Goal: Task Accomplishment & Management: Use online tool/utility

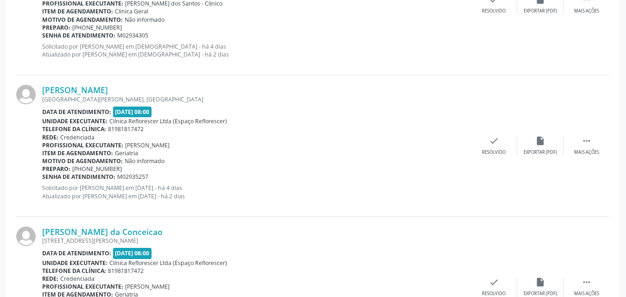
scroll to position [649, 0]
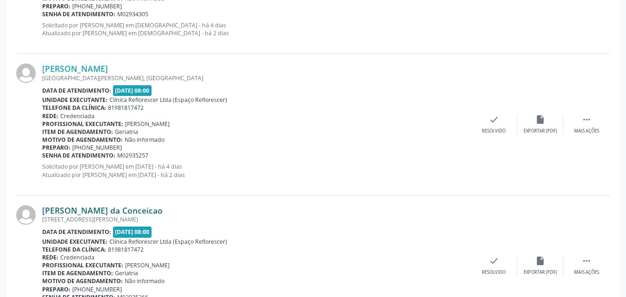
click at [85, 215] on link "[PERSON_NAME] da Conceicao" at bounding box center [102, 210] width 120 height 10
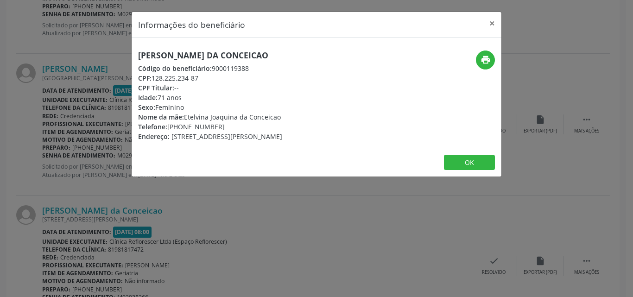
drag, startPoint x: 153, startPoint y: 76, endPoint x: 199, endPoint y: 79, distance: 46.5
click at [201, 79] on div "CPF: 128.225.234-87" at bounding box center [210, 78] width 144 height 10
copy div "128.225.234-87"
click at [472, 167] on button "OK" at bounding box center [469, 163] width 51 height 16
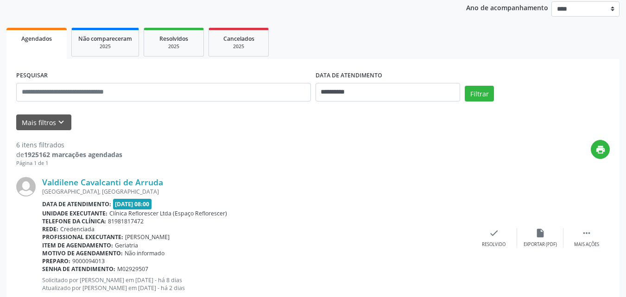
scroll to position [105, 0]
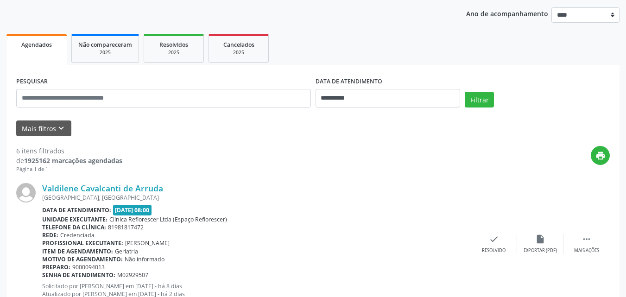
click at [107, 194] on div "[GEOGRAPHIC_DATA], [GEOGRAPHIC_DATA]" at bounding box center [256, 198] width 429 height 8
click at [108, 186] on link "Valdilene Cavalcanti de Arruda" at bounding box center [102, 188] width 121 height 10
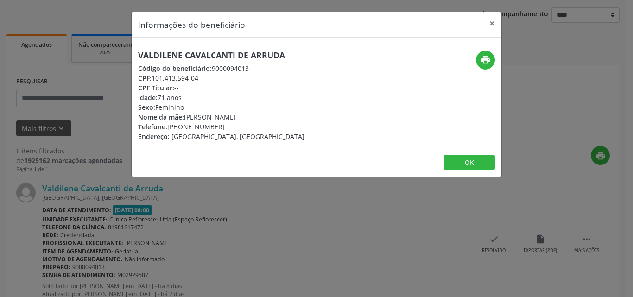
drag, startPoint x: 152, startPoint y: 78, endPoint x: 213, endPoint y: 78, distance: 60.2
click at [213, 78] on div "CPF: 101.413.594-04" at bounding box center [221, 78] width 166 height 10
copy div "101.413.594-04"
click at [464, 162] on button "OK" at bounding box center [469, 163] width 51 height 16
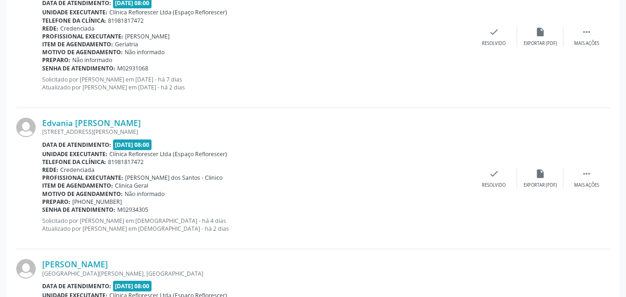
scroll to position [475, 0]
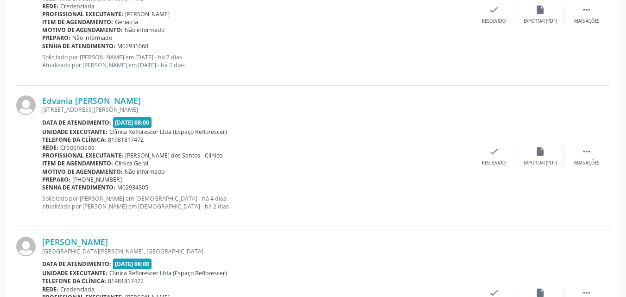
click at [122, 107] on div "[STREET_ADDRESS][PERSON_NAME]" at bounding box center [256, 110] width 429 height 8
click at [125, 103] on link "Edvania [PERSON_NAME]" at bounding box center [91, 100] width 99 height 10
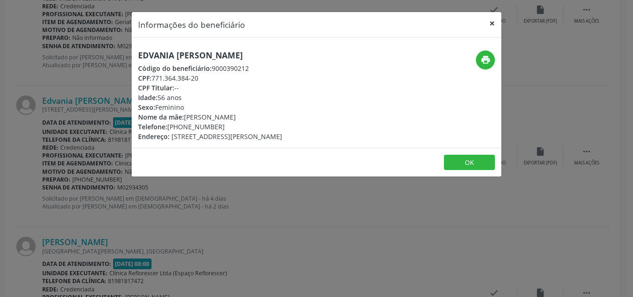
click at [492, 23] on button "×" at bounding box center [492, 23] width 19 height 23
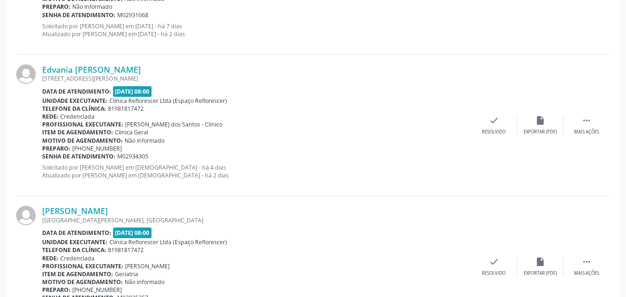
scroll to position [522, 0]
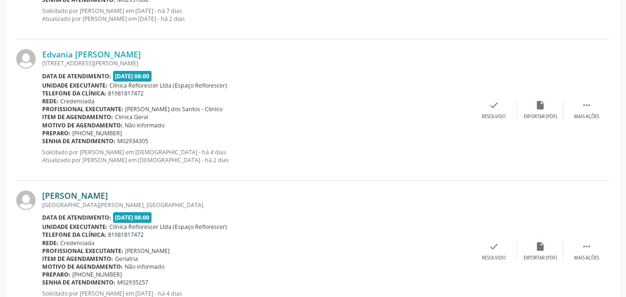
click at [76, 197] on link "Maria Jose Pessoa Chaves" at bounding box center [75, 195] width 66 height 10
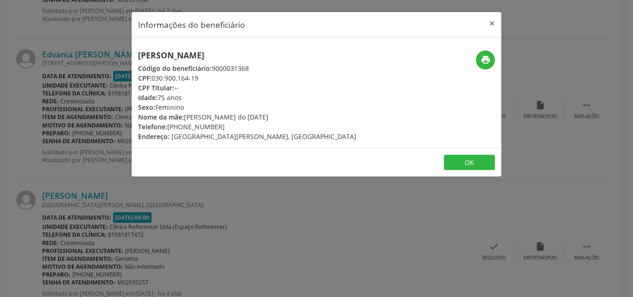
drag, startPoint x: 151, startPoint y: 77, endPoint x: 221, endPoint y: 79, distance: 69.5
click at [221, 79] on div "CPF: 030.900.164-19" at bounding box center [247, 78] width 218 height 10
copy div "030.900.164-19"
click at [464, 162] on button "OK" at bounding box center [469, 163] width 51 height 16
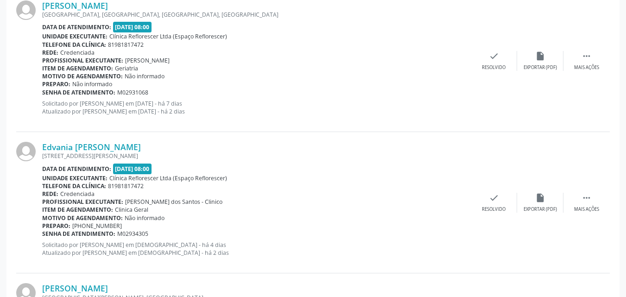
scroll to position [151, 0]
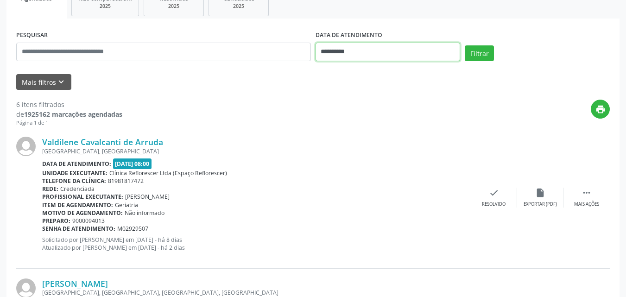
click at [383, 54] on input "**********" at bounding box center [388, 52] width 145 height 19
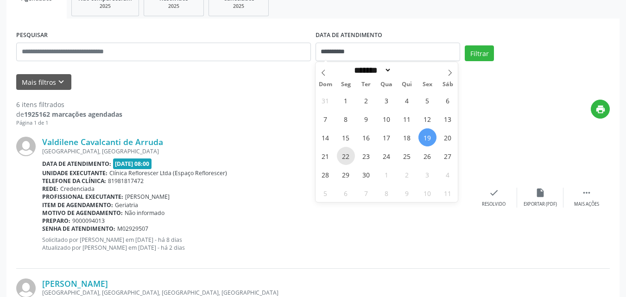
click at [348, 154] on span "22" at bounding box center [346, 156] width 18 height 18
type input "**********"
click at [348, 154] on span "22" at bounding box center [346, 156] width 18 height 18
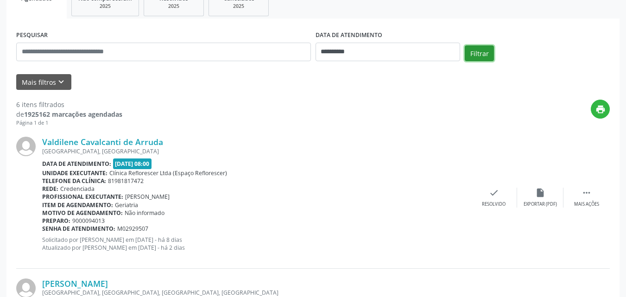
click at [478, 51] on button "Filtrar" at bounding box center [479, 53] width 29 height 16
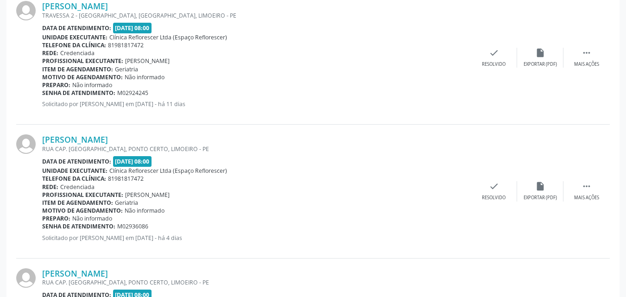
scroll to position [155, 0]
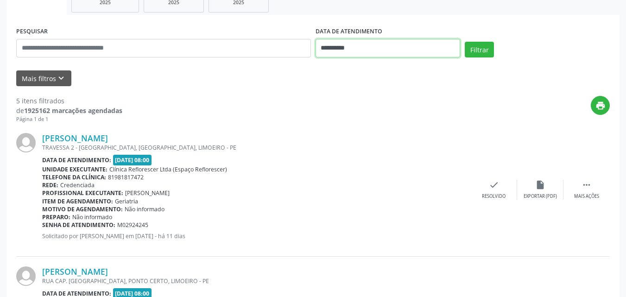
click at [374, 52] on input "**********" at bounding box center [388, 48] width 145 height 19
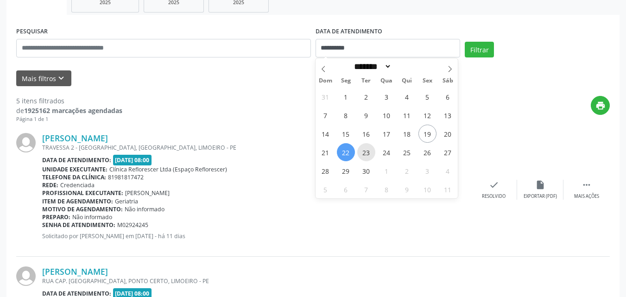
click at [371, 156] on span "23" at bounding box center [366, 152] width 18 height 18
type input "**********"
click at [371, 156] on span "23" at bounding box center [366, 152] width 18 height 18
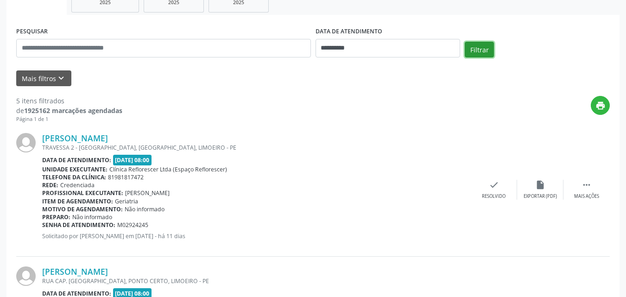
click at [470, 47] on button "Filtrar" at bounding box center [479, 50] width 29 height 16
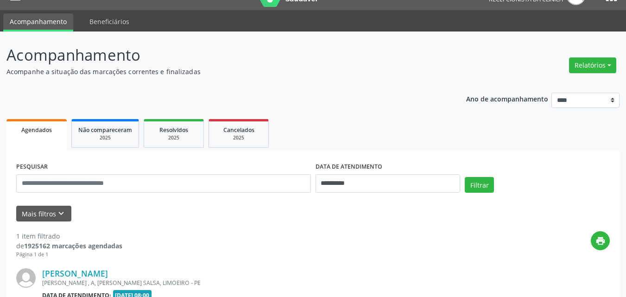
scroll to position [130, 0]
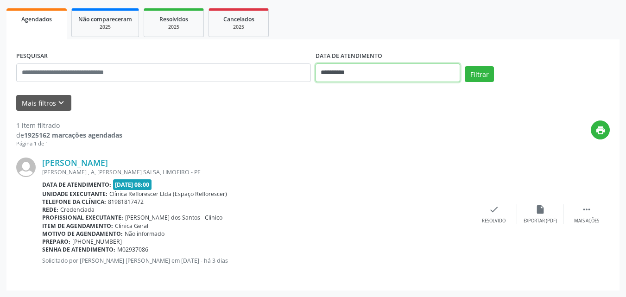
click at [341, 73] on input "**********" at bounding box center [388, 72] width 145 height 19
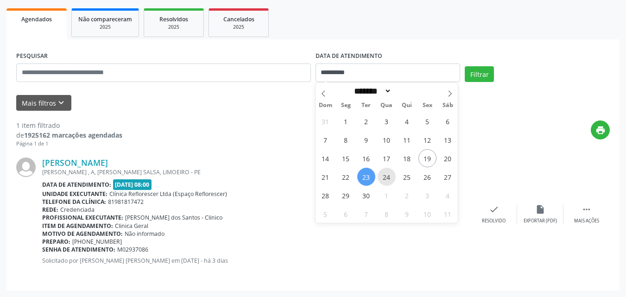
click at [387, 183] on span "24" at bounding box center [387, 177] width 18 height 18
type input "**********"
click at [388, 183] on span "24" at bounding box center [387, 177] width 18 height 18
select select "*"
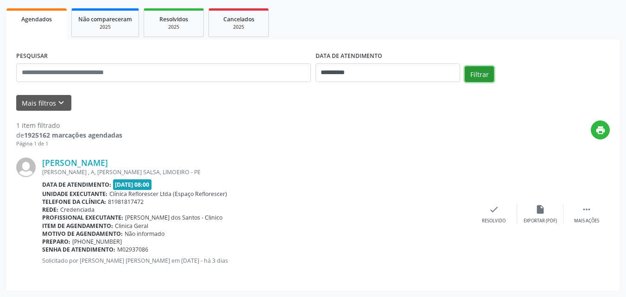
click at [478, 74] on button "Filtrar" at bounding box center [479, 74] width 29 height 16
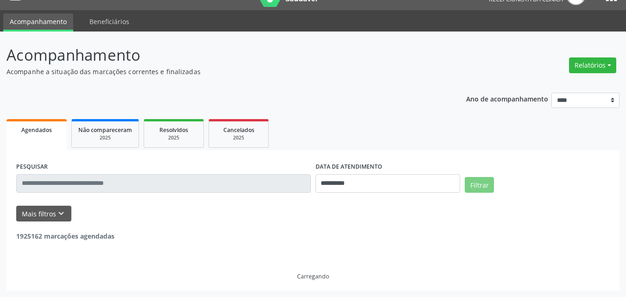
scroll to position [0, 0]
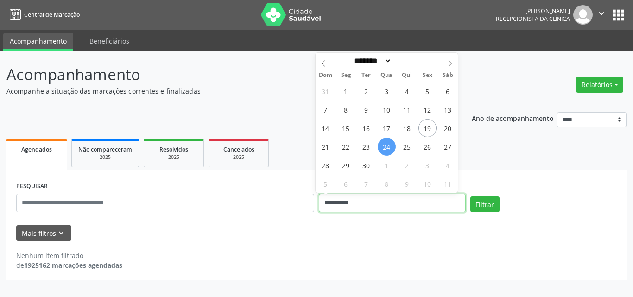
click at [345, 209] on input "**********" at bounding box center [392, 203] width 147 height 19
click at [404, 149] on span "25" at bounding box center [407, 147] width 18 height 18
type input "**********"
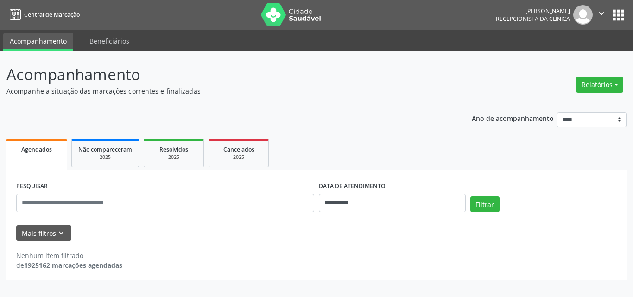
click at [500, 205] on div "Filtrar" at bounding box center [544, 207] width 152 height 22
click at [479, 207] on button "Filtrar" at bounding box center [484, 204] width 29 height 16
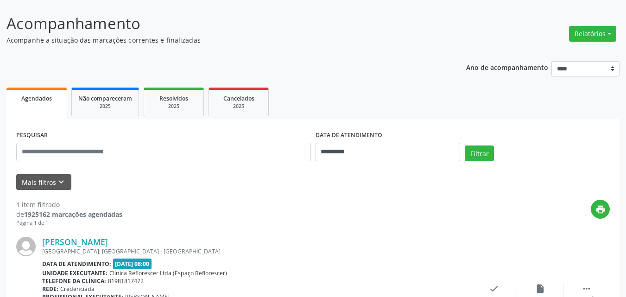
scroll to position [130, 0]
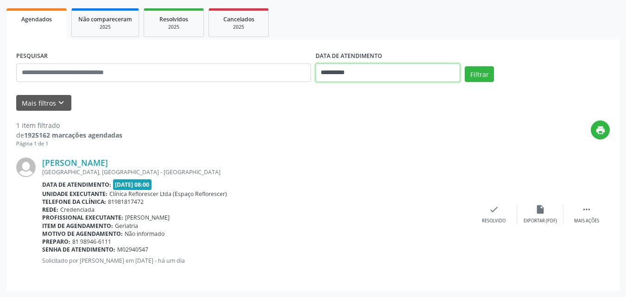
click at [380, 73] on input "**********" at bounding box center [388, 72] width 145 height 19
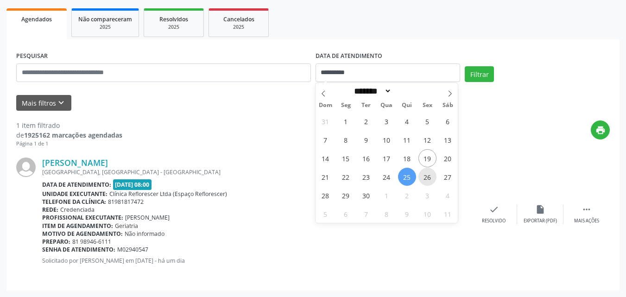
click at [424, 178] on span "26" at bounding box center [427, 177] width 18 height 18
type input "**********"
click at [424, 178] on span "26" at bounding box center [427, 177] width 18 height 18
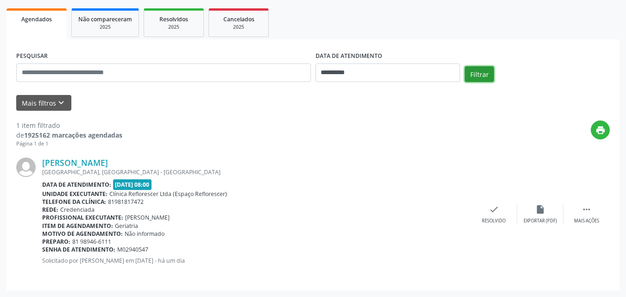
click at [473, 75] on button "Filtrar" at bounding box center [479, 74] width 29 height 16
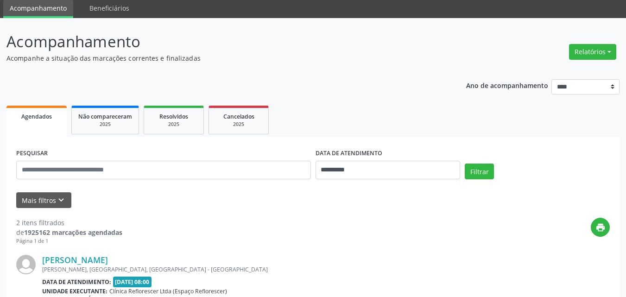
scroll to position [32, 0]
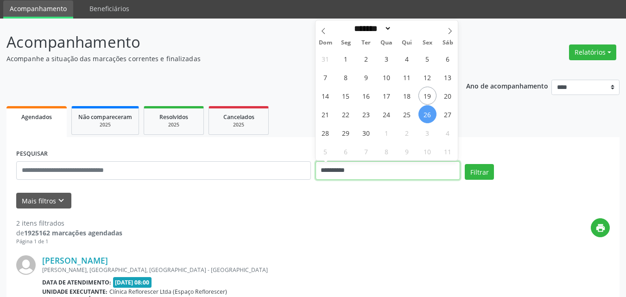
click at [391, 171] on input "**********" at bounding box center [388, 170] width 145 height 19
click at [348, 138] on span "29" at bounding box center [346, 133] width 18 height 18
type input "**********"
click at [348, 138] on span "29" at bounding box center [346, 133] width 18 height 18
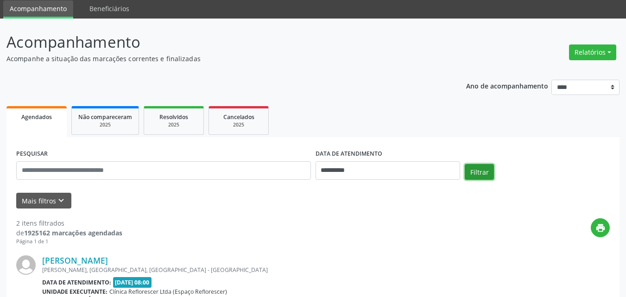
click at [479, 167] on button "Filtrar" at bounding box center [479, 172] width 29 height 16
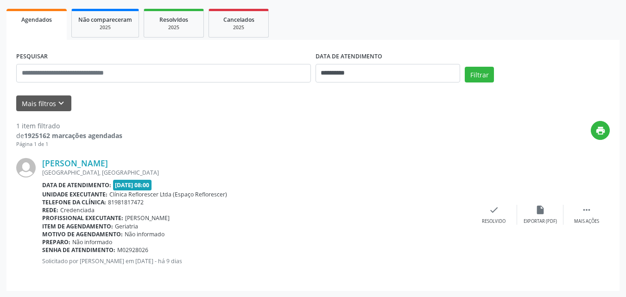
scroll to position [130, 0]
click at [387, 70] on input "**********" at bounding box center [388, 72] width 145 height 19
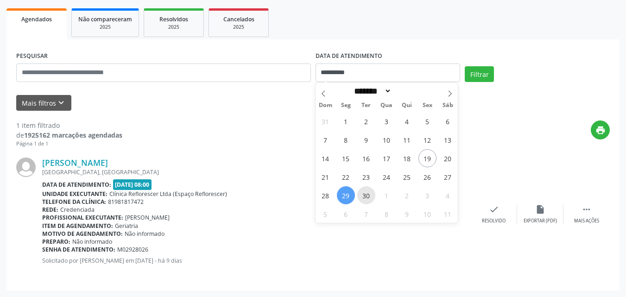
click at [370, 194] on span "30" at bounding box center [366, 195] width 18 height 18
type input "**********"
click at [370, 194] on span "30" at bounding box center [366, 195] width 18 height 18
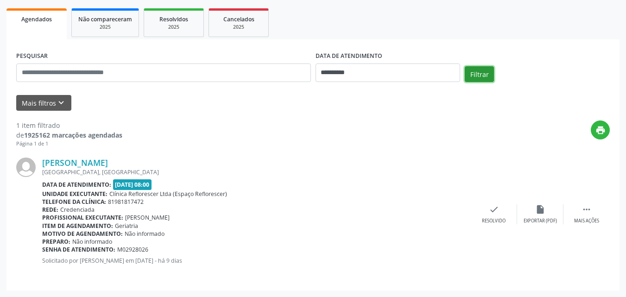
click at [488, 75] on button "Filtrar" at bounding box center [479, 74] width 29 height 16
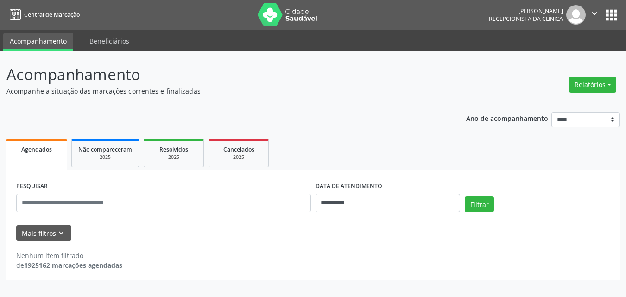
scroll to position [0, 0]
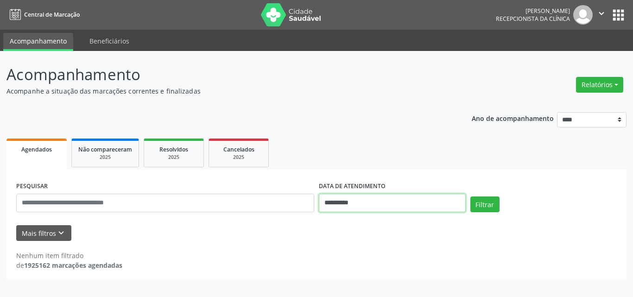
click at [362, 200] on input "**********" at bounding box center [392, 203] width 147 height 19
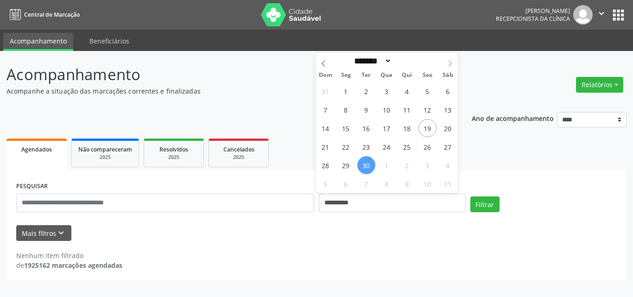
click at [449, 62] on icon at bounding box center [450, 63] width 6 height 6
select select "*"
click at [388, 92] on span "1" at bounding box center [387, 91] width 18 height 18
type input "**********"
click at [388, 92] on span "1" at bounding box center [387, 91] width 18 height 18
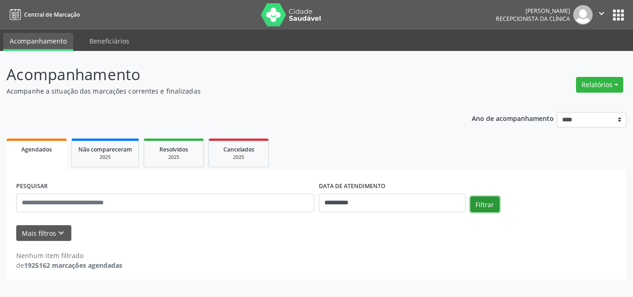
click at [487, 207] on button "Filtrar" at bounding box center [484, 204] width 29 height 16
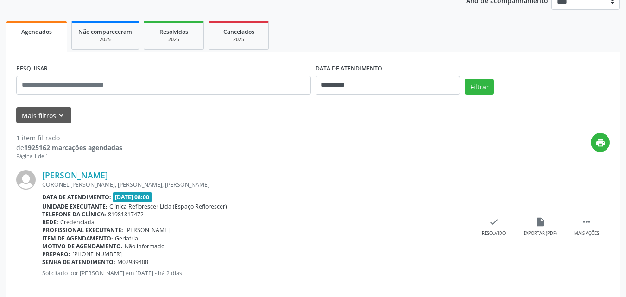
scroll to position [130, 0]
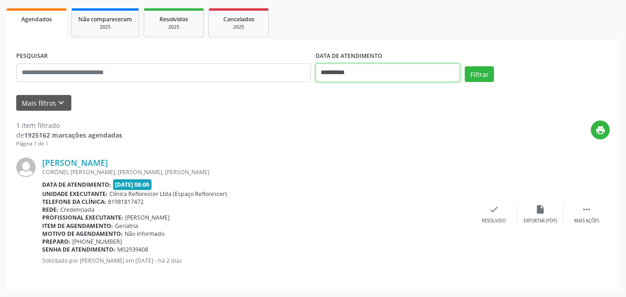
click at [367, 71] on input "**********" at bounding box center [388, 72] width 145 height 19
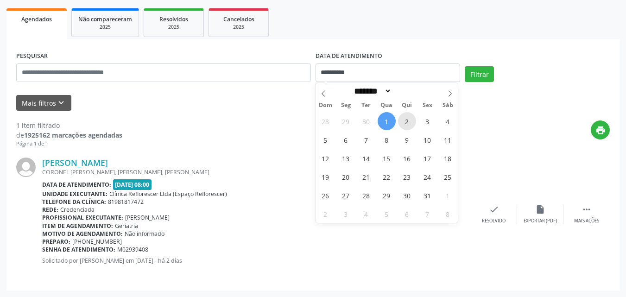
click at [411, 125] on span "2" at bounding box center [407, 121] width 18 height 18
type input "**********"
click at [411, 125] on span "2" at bounding box center [407, 121] width 18 height 18
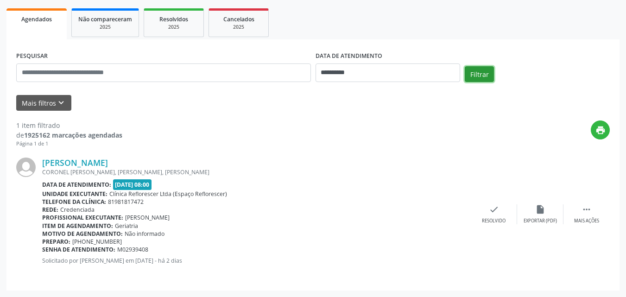
click at [476, 70] on button "Filtrar" at bounding box center [479, 74] width 29 height 16
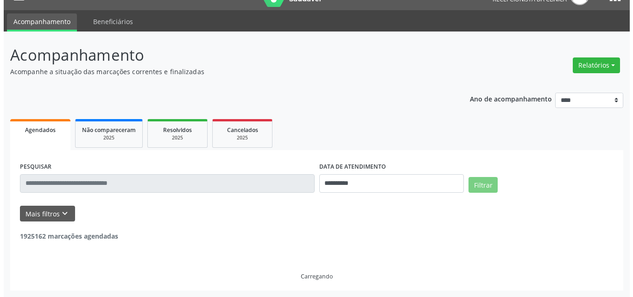
scroll to position [0, 0]
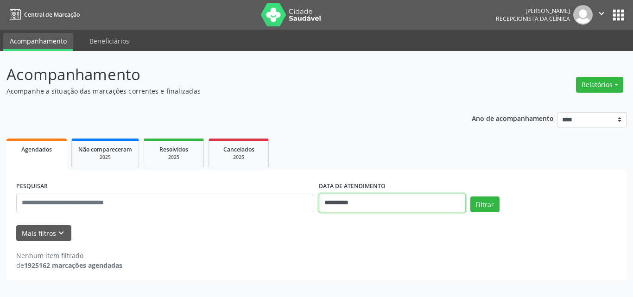
click at [371, 207] on input "**********" at bounding box center [392, 203] width 147 height 19
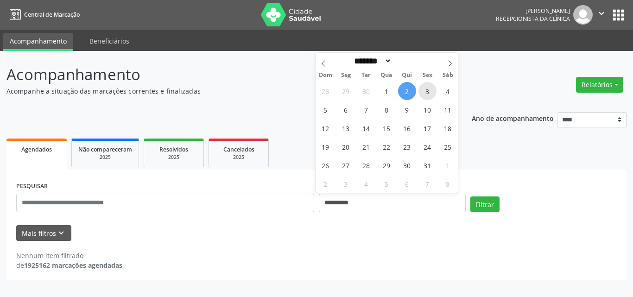
click at [429, 96] on span "3" at bounding box center [427, 91] width 18 height 18
type input "**********"
click at [429, 96] on span "3" at bounding box center [427, 91] width 18 height 18
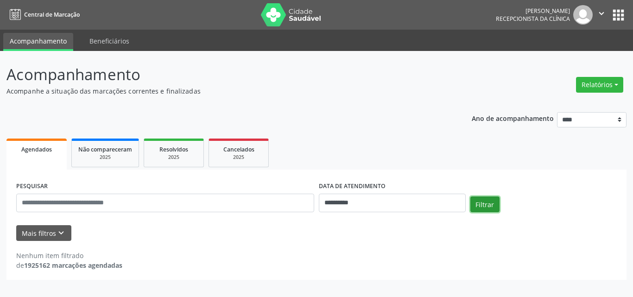
click at [481, 206] on button "Filtrar" at bounding box center [484, 204] width 29 height 16
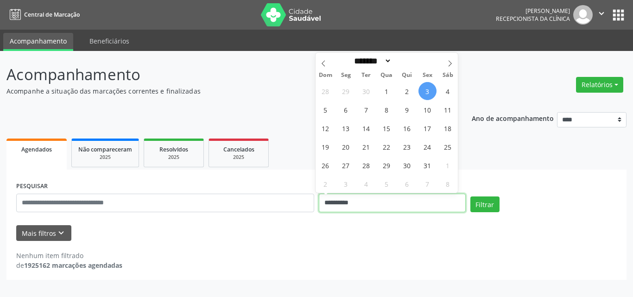
click at [409, 205] on input "**********" at bounding box center [392, 203] width 147 height 19
click at [345, 110] on span "6" at bounding box center [346, 110] width 18 height 18
type input "**********"
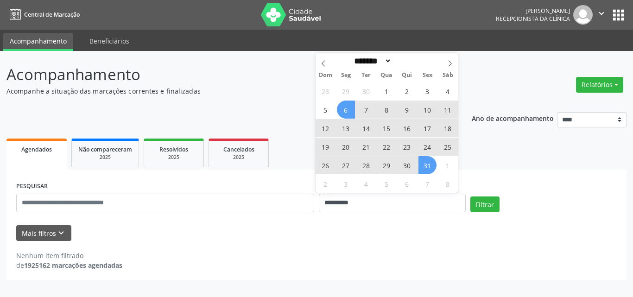
click at [426, 165] on span "31" at bounding box center [427, 165] width 18 height 18
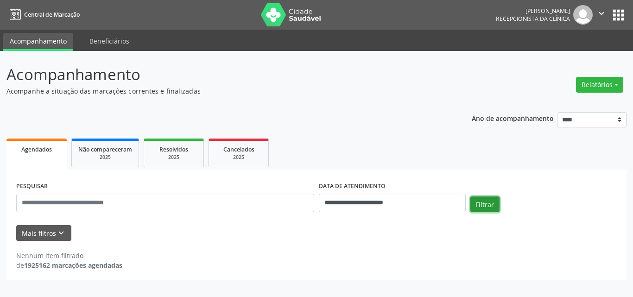
click at [482, 204] on button "Filtrar" at bounding box center [484, 204] width 29 height 16
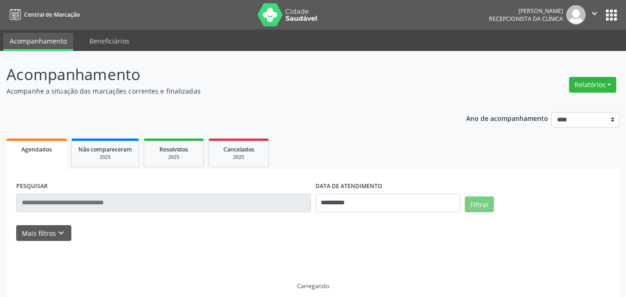
select select "*"
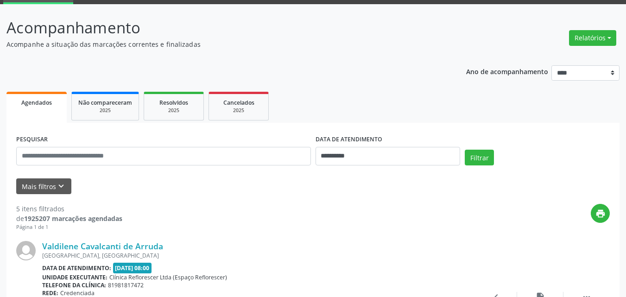
scroll to position [46, 0]
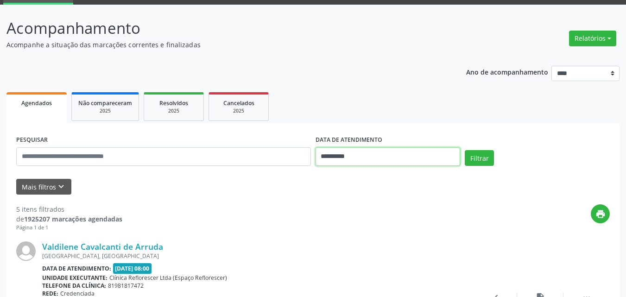
click at [356, 155] on input "**********" at bounding box center [388, 156] width 145 height 19
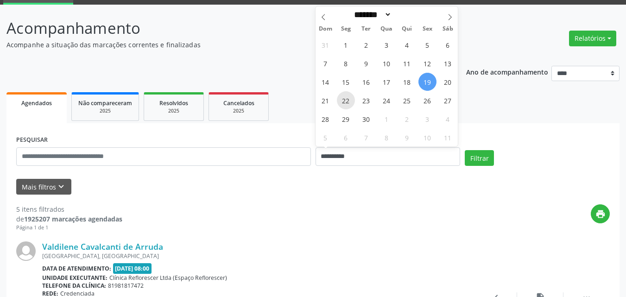
click at [343, 102] on span "22" at bounding box center [346, 100] width 18 height 18
type input "**********"
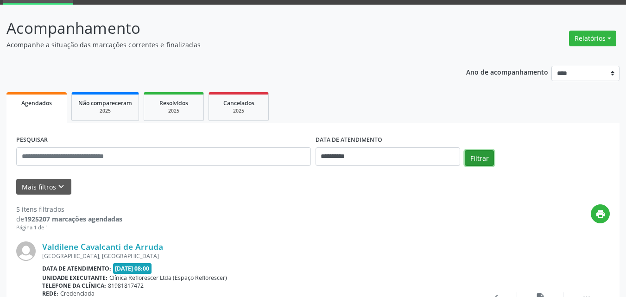
click at [466, 159] on button "Filtrar" at bounding box center [479, 158] width 29 height 16
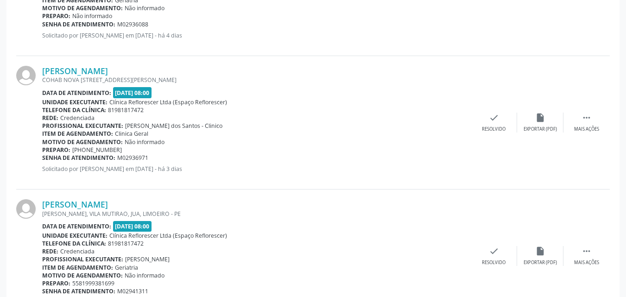
scroll to position [567, 0]
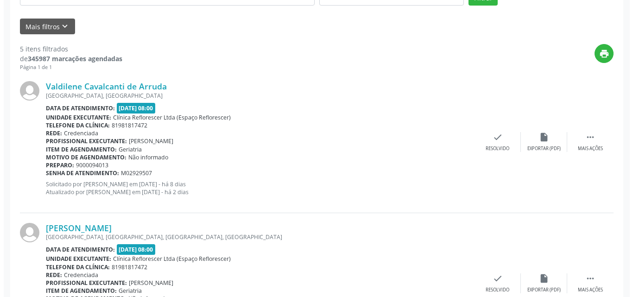
scroll to position [185, 0]
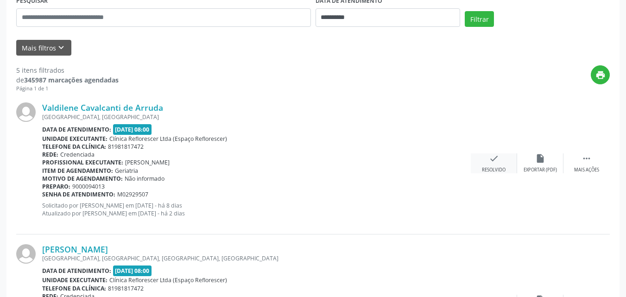
click at [494, 161] on icon "check" at bounding box center [494, 158] width 10 height 10
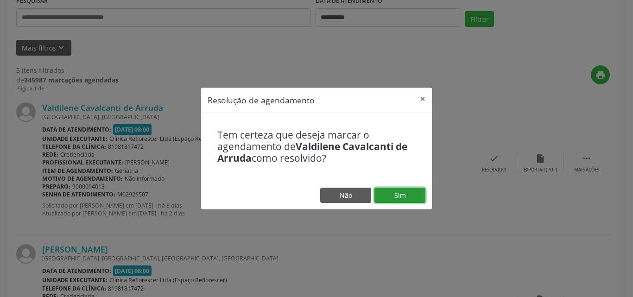
click at [401, 201] on button "Sim" at bounding box center [399, 196] width 51 height 16
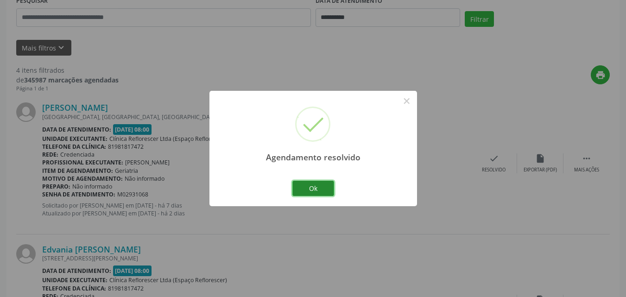
click at [318, 193] on button "Ok" at bounding box center [313, 189] width 42 height 16
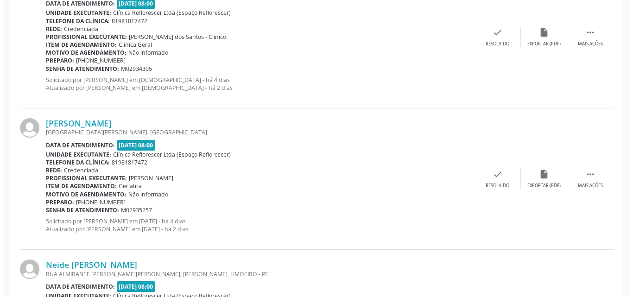
scroll to position [463, 0]
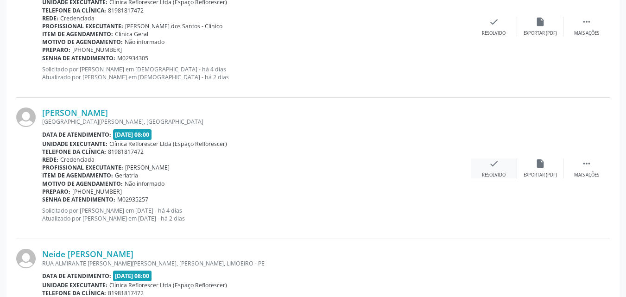
click at [494, 169] on div "check Resolvido" at bounding box center [494, 168] width 46 height 20
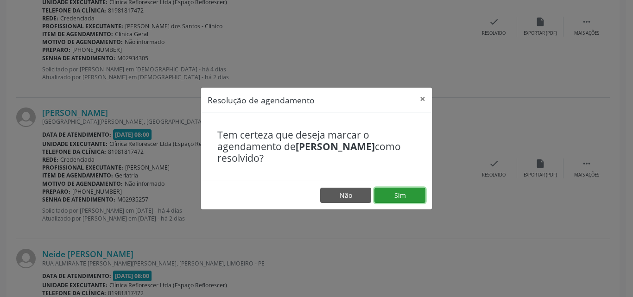
click at [410, 195] on button "Sim" at bounding box center [399, 196] width 51 height 16
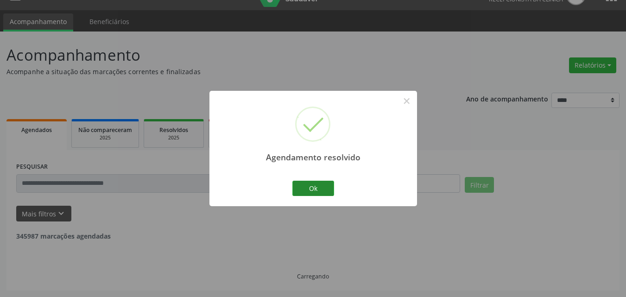
scroll to position [421, 0]
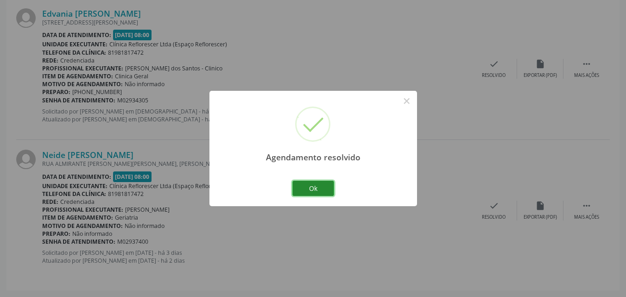
click at [322, 189] on button "Ok" at bounding box center [313, 189] width 42 height 16
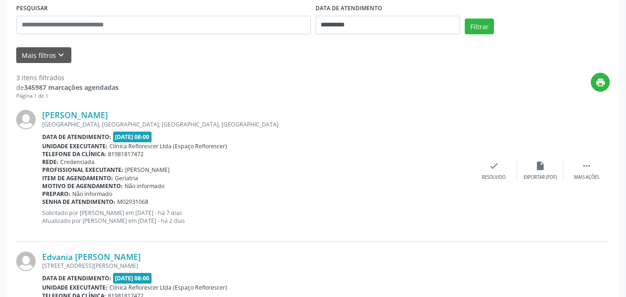
scroll to position [51, 0]
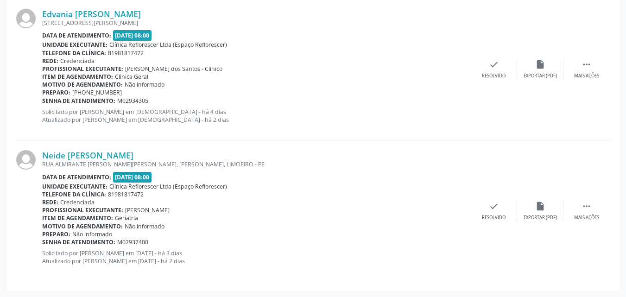
scroll to position [421, 0]
click at [100, 151] on link "Neide [PERSON_NAME]" at bounding box center [87, 155] width 91 height 10
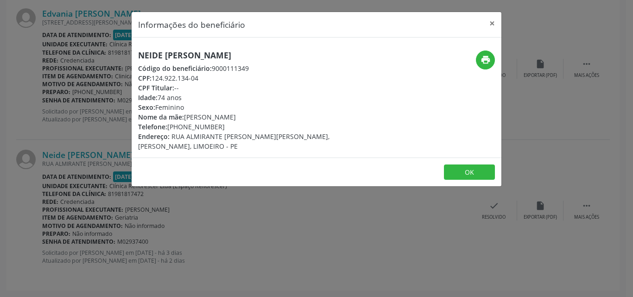
drag, startPoint x: 152, startPoint y: 77, endPoint x: 211, endPoint y: 78, distance: 59.8
click at [211, 78] on div "CPF: 124.922.134-04" at bounding box center [255, 78] width 234 height 10
copy div "124.922.134-04"
click at [482, 59] on icon "print" at bounding box center [486, 60] width 10 height 10
click at [464, 165] on button "OK" at bounding box center [469, 173] width 51 height 16
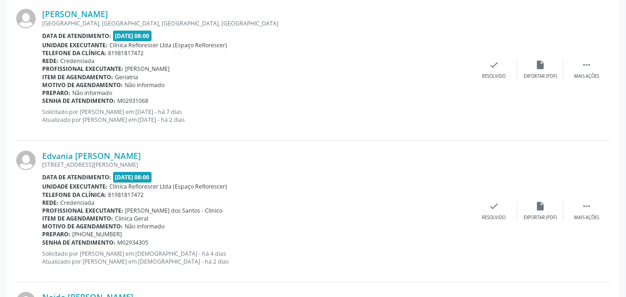
scroll to position [282, 0]
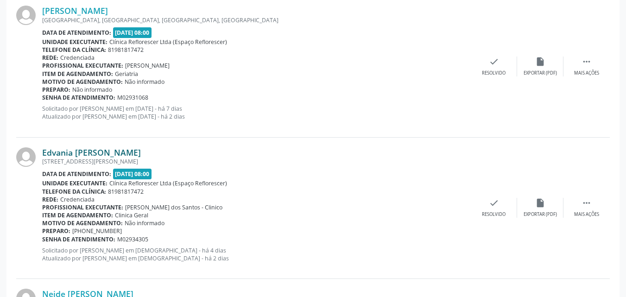
click at [117, 155] on link "Edvania [PERSON_NAME]" at bounding box center [91, 152] width 99 height 10
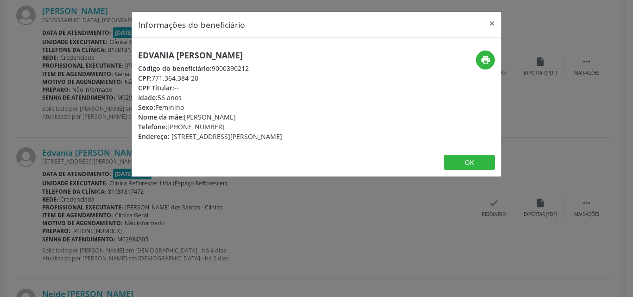
drag, startPoint x: 154, startPoint y: 78, endPoint x: 183, endPoint y: 80, distance: 28.3
click at [206, 78] on div "CPF: 771.364.384-20" at bounding box center [210, 78] width 144 height 10
copy div "771.364.384-20"
click at [463, 171] on button "OK" at bounding box center [469, 163] width 51 height 16
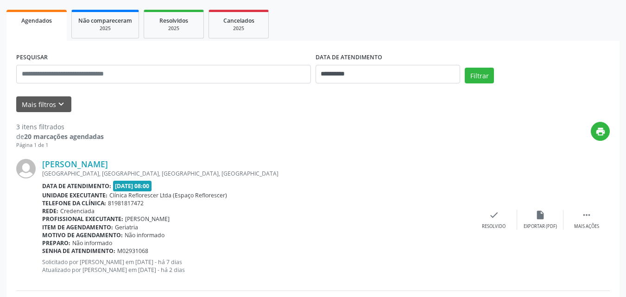
scroll to position [143, 0]
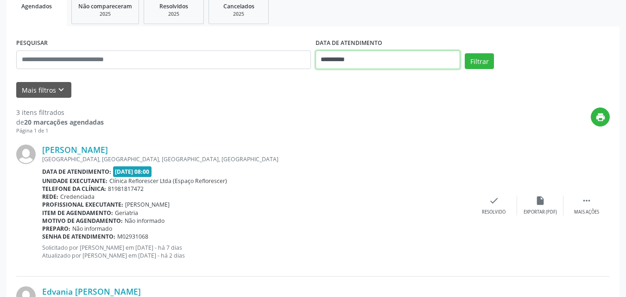
click at [382, 57] on input "**********" at bounding box center [388, 60] width 145 height 19
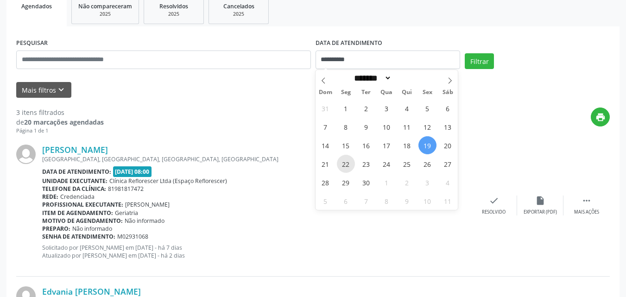
click at [349, 164] on span "22" at bounding box center [346, 164] width 18 height 18
type input "**********"
click at [349, 164] on span "22" at bounding box center [346, 164] width 18 height 18
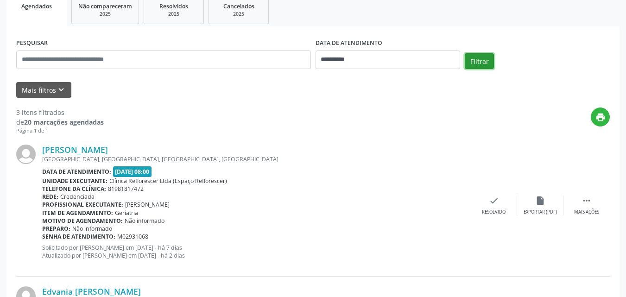
click at [481, 62] on button "Filtrar" at bounding box center [479, 61] width 29 height 16
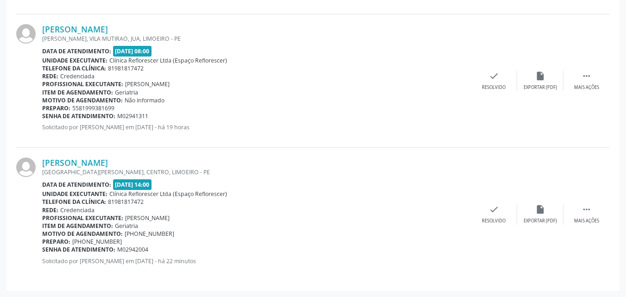
scroll to position [798, 0]
click at [83, 163] on link "Neide Barbosa da Silva" at bounding box center [75, 162] width 66 height 10
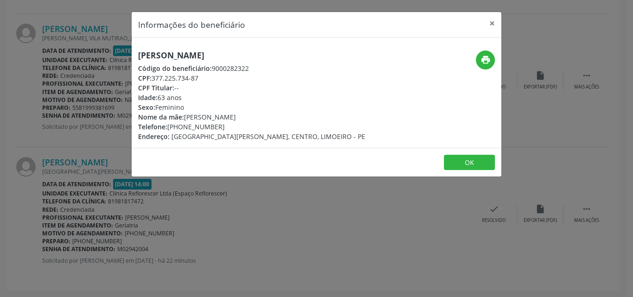
drag, startPoint x: 138, startPoint y: 55, endPoint x: 268, endPoint y: 53, distance: 129.8
click at [268, 53] on h5 "Neide Barbosa da Silva" at bounding box center [251, 56] width 227 height 10
drag, startPoint x: 206, startPoint y: 88, endPoint x: 194, endPoint y: 85, distance: 12.4
click at [207, 89] on div "CPF Titular: --" at bounding box center [251, 88] width 227 height 10
drag, startPoint x: 154, startPoint y: 78, endPoint x: 211, endPoint y: 79, distance: 57.5
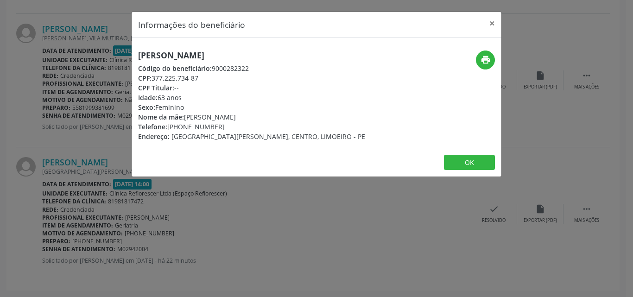
click at [211, 79] on div "CPF: 377.225.734-87" at bounding box center [251, 78] width 227 height 10
copy div "377.225.734-87"
click at [458, 166] on button "OK" at bounding box center [469, 163] width 51 height 16
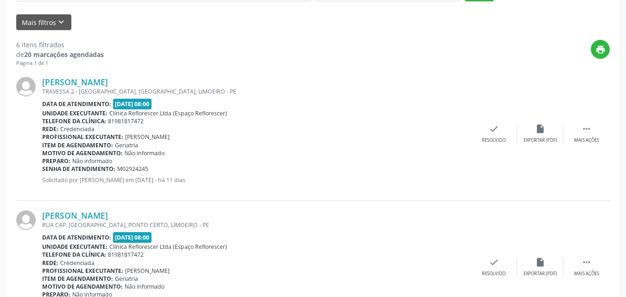
scroll to position [103, 0]
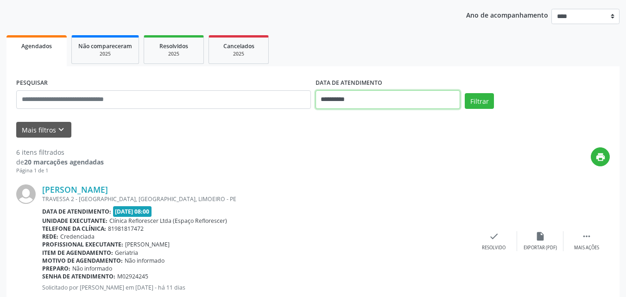
click at [343, 102] on input "**********" at bounding box center [388, 99] width 145 height 19
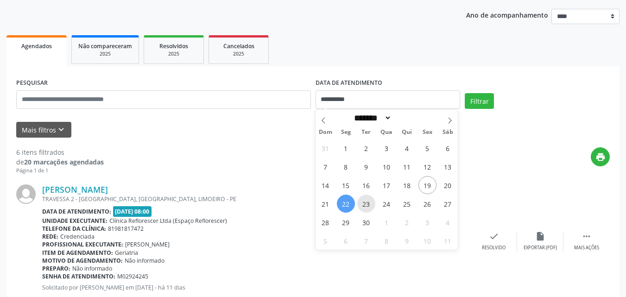
click at [367, 206] on span "23" at bounding box center [366, 204] width 18 height 18
type input "**********"
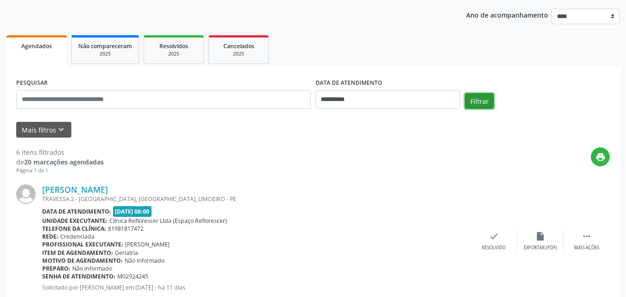
click at [480, 101] on button "Filtrar" at bounding box center [479, 101] width 29 height 16
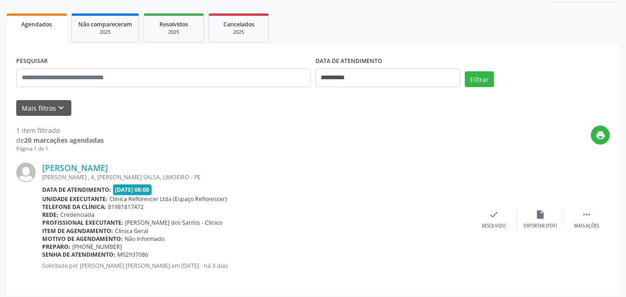
scroll to position [130, 0]
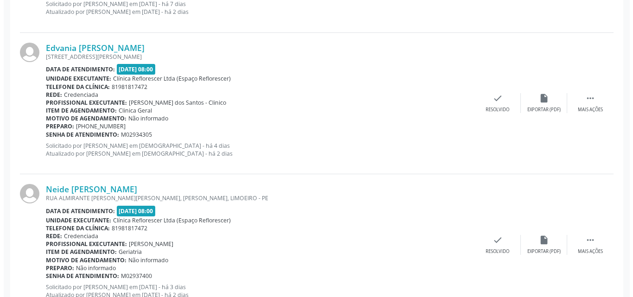
scroll to position [417, 0]
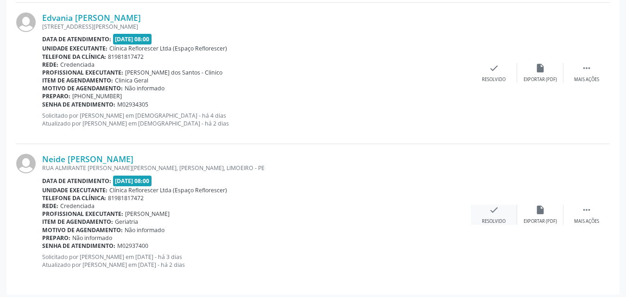
click at [494, 214] on icon "check" at bounding box center [494, 210] width 10 height 10
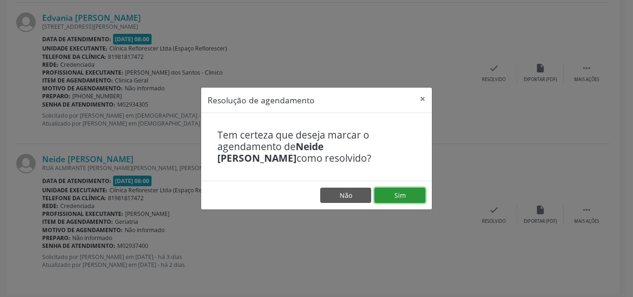
click at [405, 202] on button "Sim" at bounding box center [399, 196] width 51 height 16
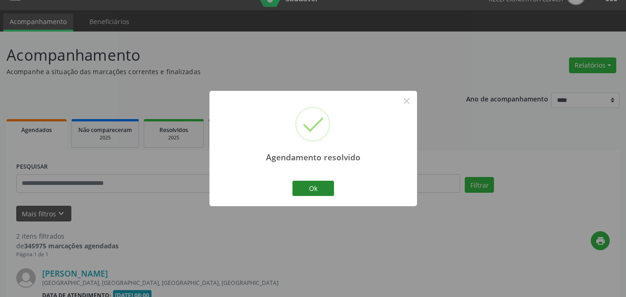
scroll to position [280, 0]
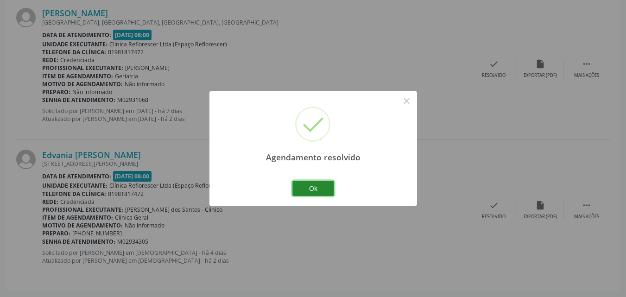
click at [306, 189] on button "Ok" at bounding box center [313, 189] width 42 height 16
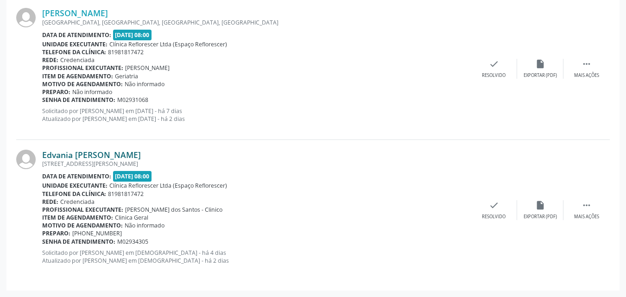
click at [109, 157] on link "Edvania [PERSON_NAME]" at bounding box center [91, 155] width 99 height 10
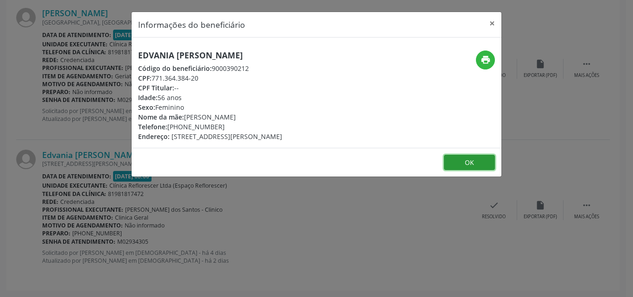
click at [462, 171] on button "OK" at bounding box center [469, 163] width 51 height 16
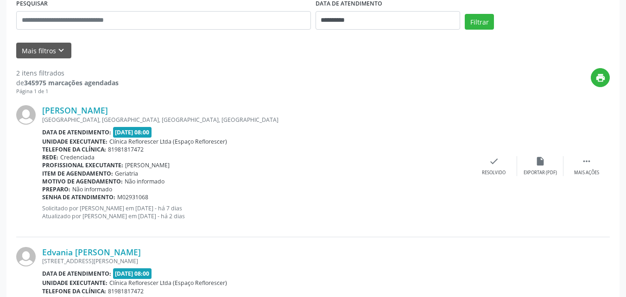
scroll to position [187, 0]
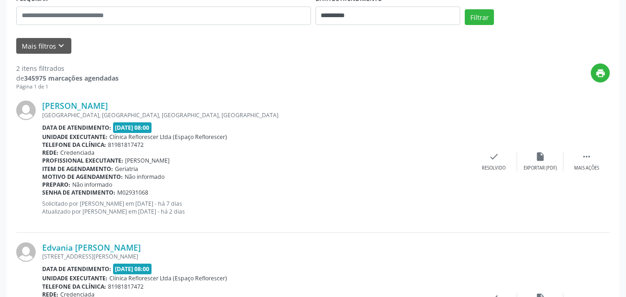
click at [357, 144] on div "Telefone da clínica: 81981817472" at bounding box center [256, 145] width 429 height 8
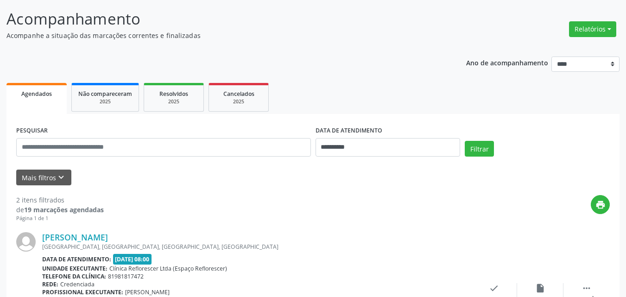
scroll to position [187, 0]
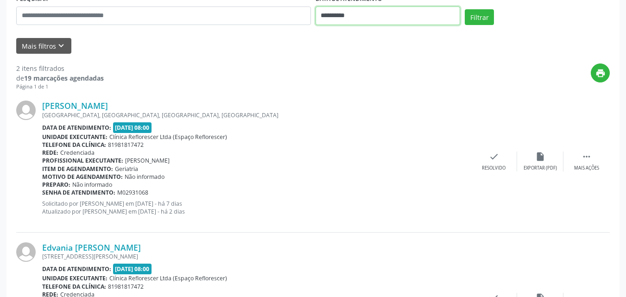
click at [362, 20] on input "**********" at bounding box center [388, 15] width 145 height 19
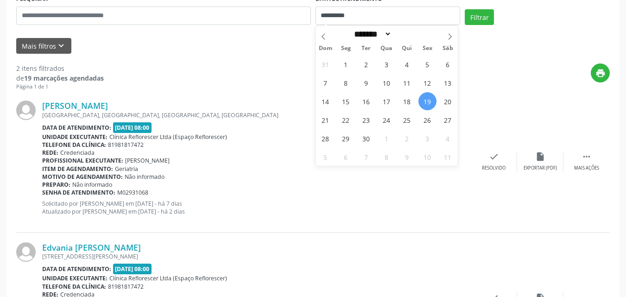
click at [428, 98] on span "19" at bounding box center [427, 101] width 18 height 18
type input "**********"
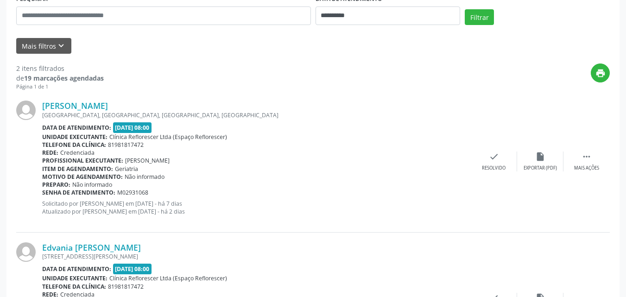
click at [380, 161] on div "Profissional executante: [PERSON_NAME]" at bounding box center [256, 161] width 429 height 8
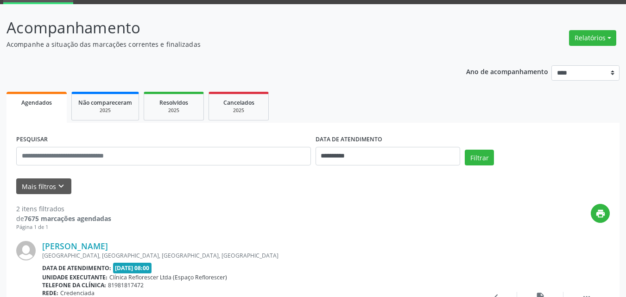
scroll to position [102, 0]
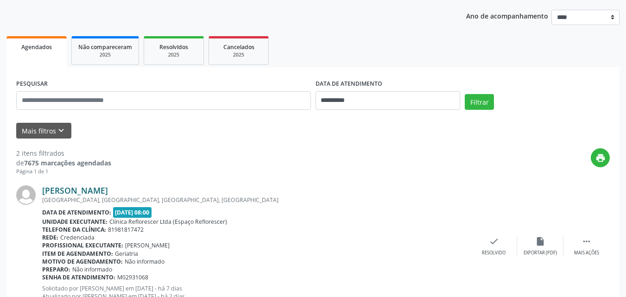
click at [108, 191] on link "[PERSON_NAME]" at bounding box center [75, 190] width 66 height 10
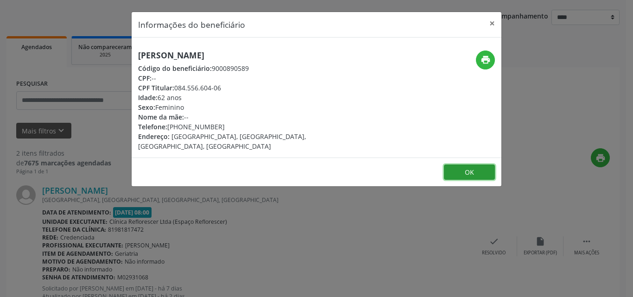
click at [457, 165] on button "OK" at bounding box center [469, 173] width 51 height 16
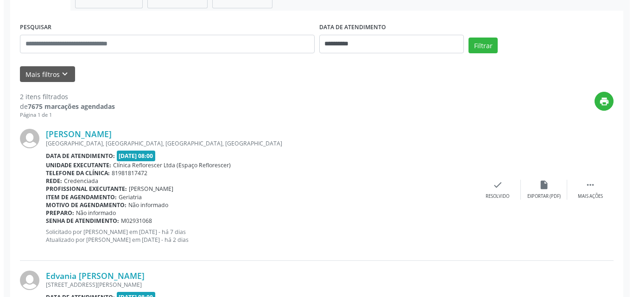
scroll to position [280, 0]
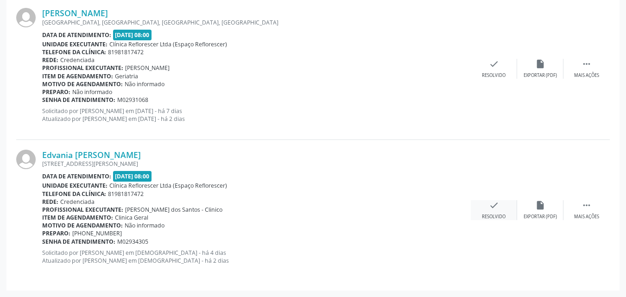
click at [491, 211] on div "check Resolvido" at bounding box center [494, 210] width 46 height 20
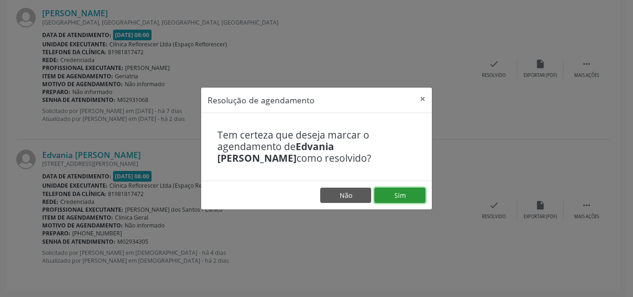
click at [396, 196] on button "Sim" at bounding box center [399, 196] width 51 height 16
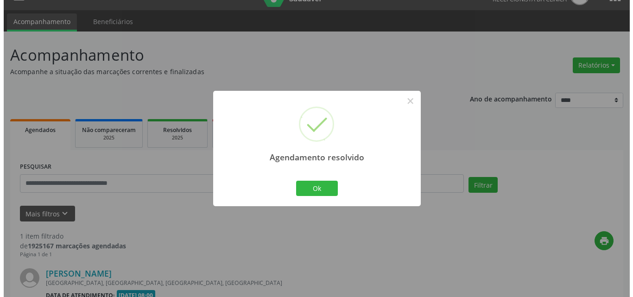
scroll to position [139, 0]
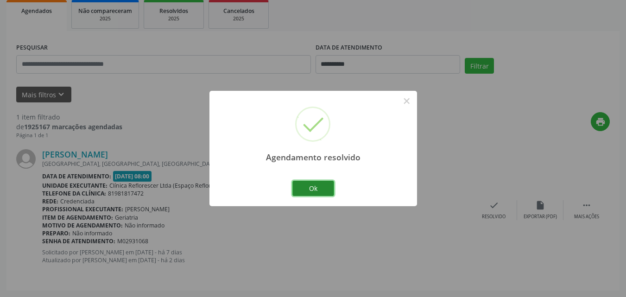
click at [312, 190] on button "Ok" at bounding box center [313, 189] width 42 height 16
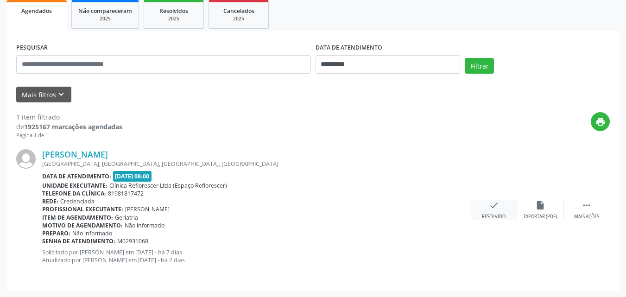
click at [486, 214] on div "Resolvido" at bounding box center [494, 217] width 24 height 6
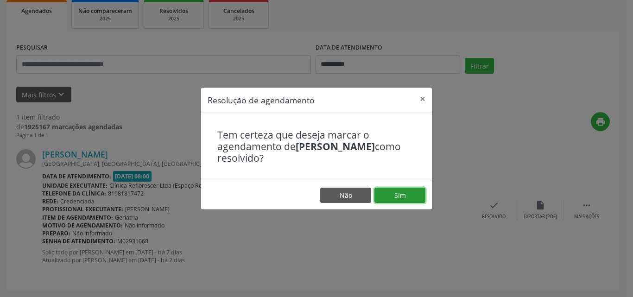
click at [413, 200] on button "Sim" at bounding box center [399, 196] width 51 height 16
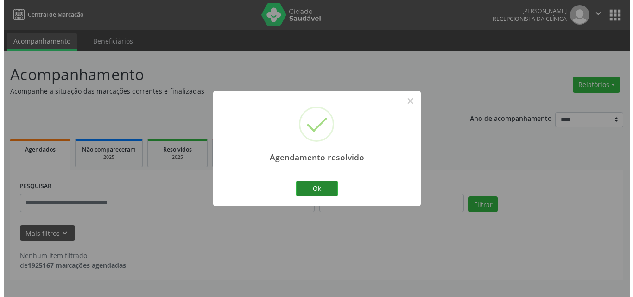
scroll to position [0, 0]
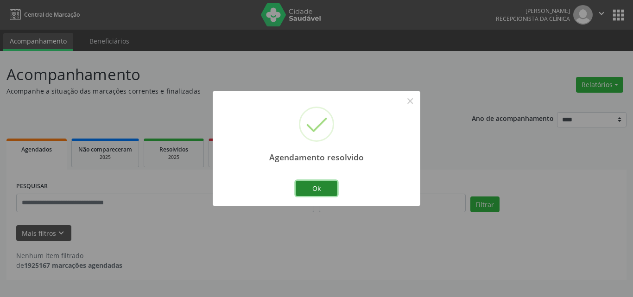
click at [319, 189] on button "Ok" at bounding box center [317, 189] width 42 height 16
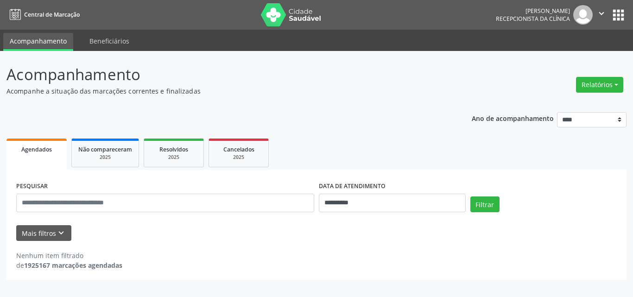
click at [354, 128] on div "**********" at bounding box center [316, 193] width 620 height 175
